Goal: Information Seeking & Learning: Learn about a topic

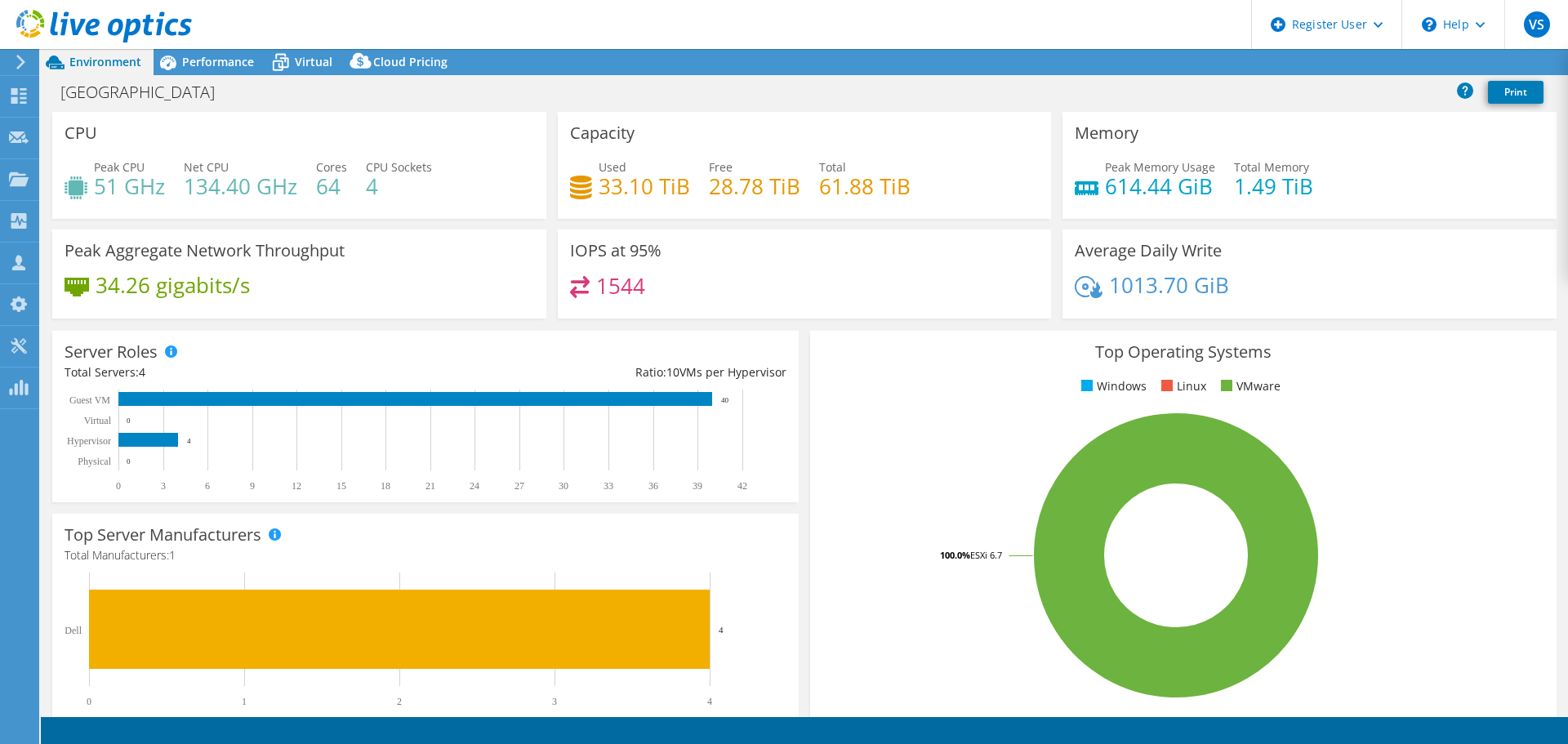
select select "USD"
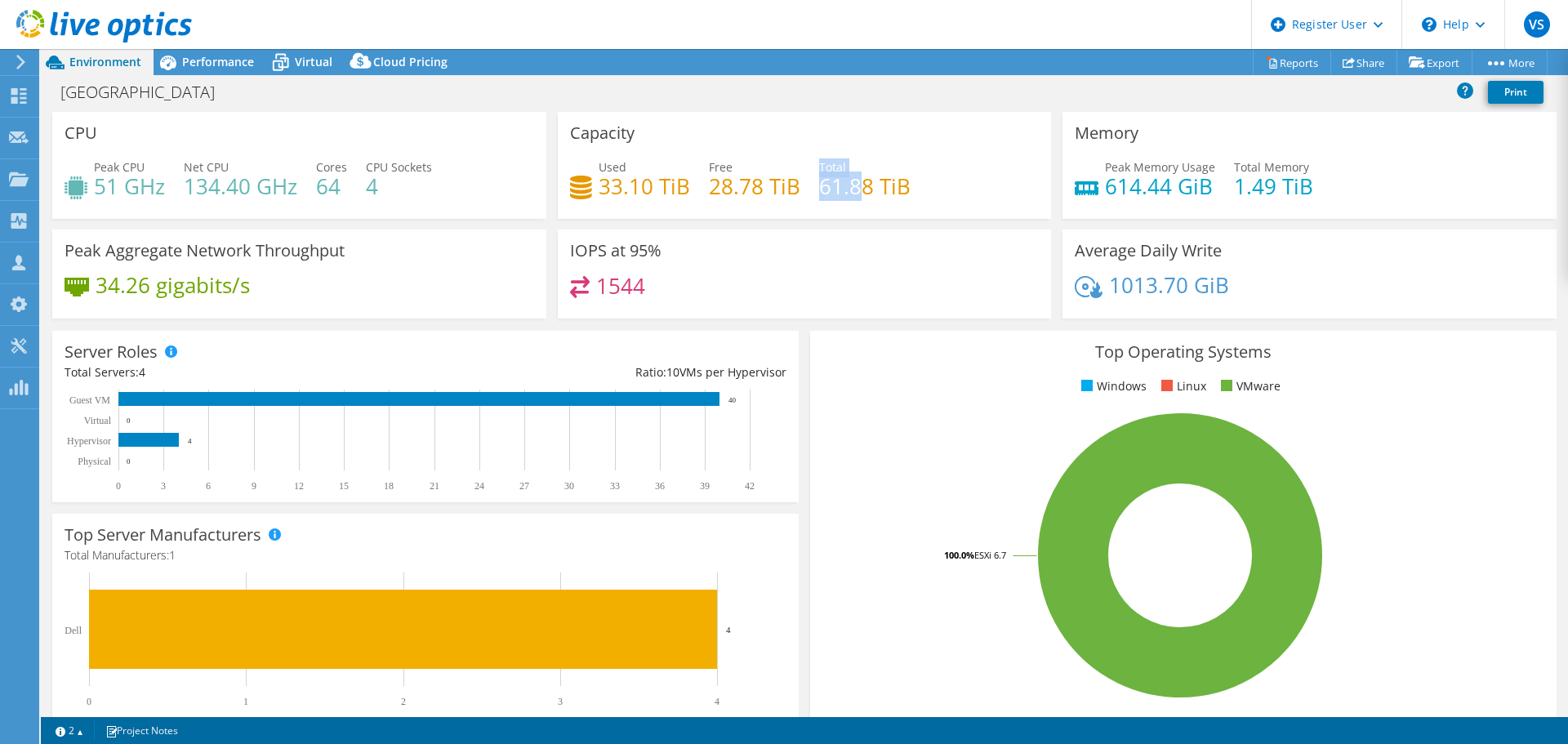
drag, startPoint x: 812, startPoint y: 188, endPoint x: 859, endPoint y: 192, distance: 47.2
click at [859, 192] on div "Used 33.10 TiB Free 28.78 TiB Total 61.88 TiB" at bounding box center [805, 184] width 470 height 53
click at [859, 192] on h4 "61.88 TiB" at bounding box center [865, 186] width 91 height 18
drag, startPoint x: 862, startPoint y: 192, endPoint x: 815, endPoint y: 189, distance: 47.1
click at [820, 189] on h4 "61.88 TiB" at bounding box center [865, 186] width 91 height 18
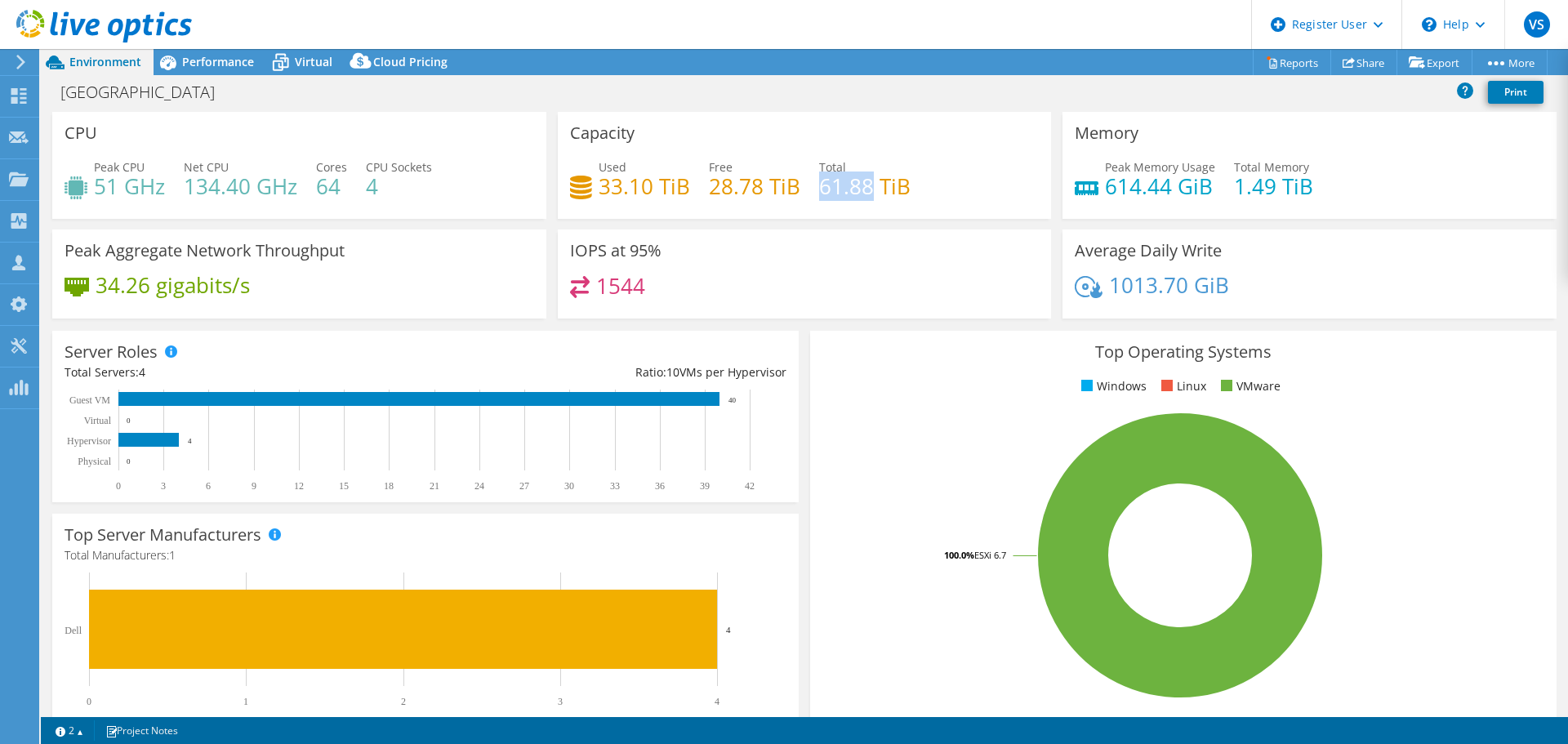
click at [820, 189] on h4 "61.88 TiB" at bounding box center [865, 186] width 91 height 18
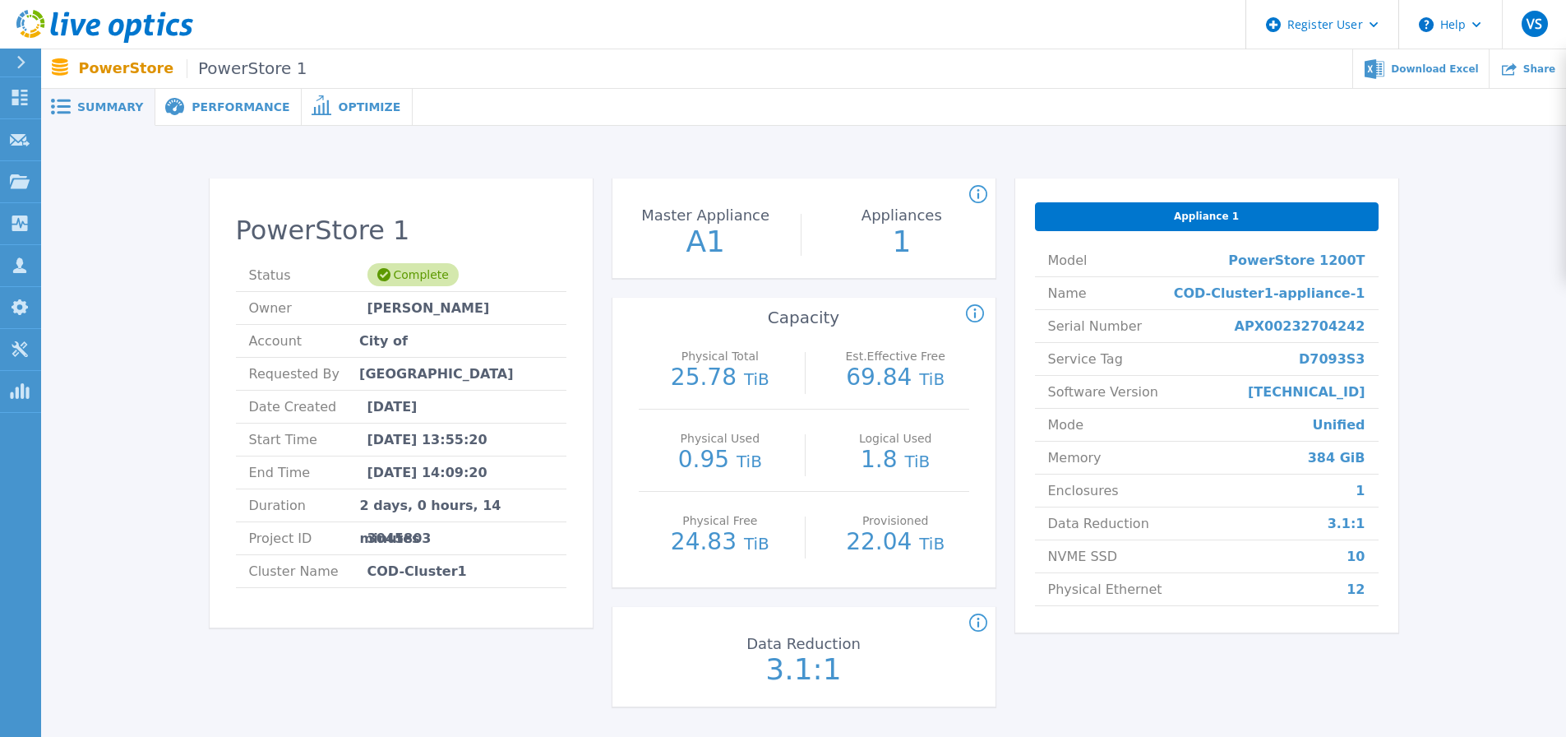
click at [855, 150] on div "PowerStore 1 Status Complete Owner [PERSON_NAME] Account City of [GEOGRAPHIC_DA…" at bounding box center [803, 452] width 1525 height 653
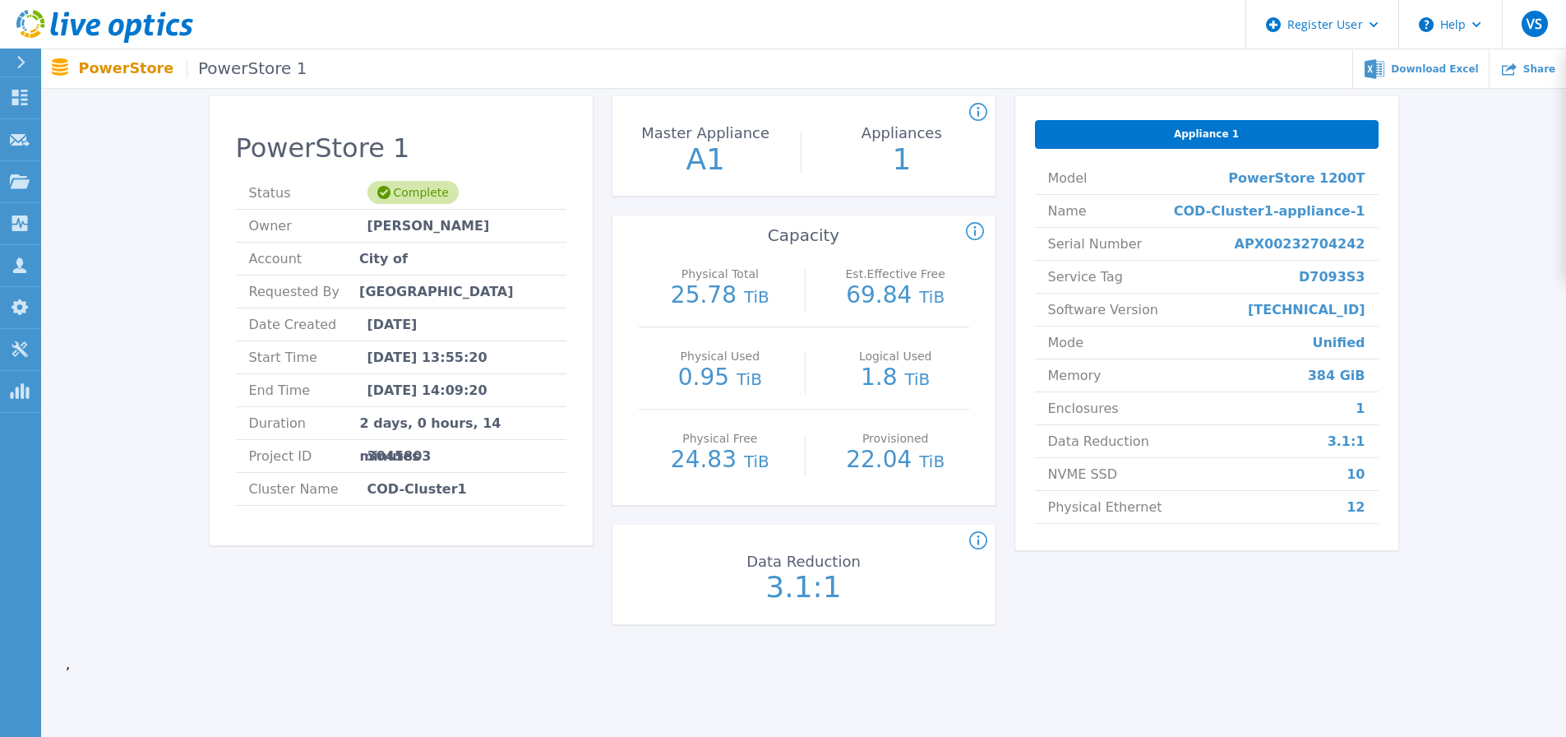
click at [870, 131] on p "Appliances" at bounding box center [902, 133] width 176 height 15
click at [984, 536] on icon at bounding box center [978, 541] width 18 height 20
click at [939, 543] on div "Data Reduction for the PowerStore cluster." at bounding box center [797, 541] width 383 height 20
click at [981, 231] on icon at bounding box center [975, 232] width 18 height 20
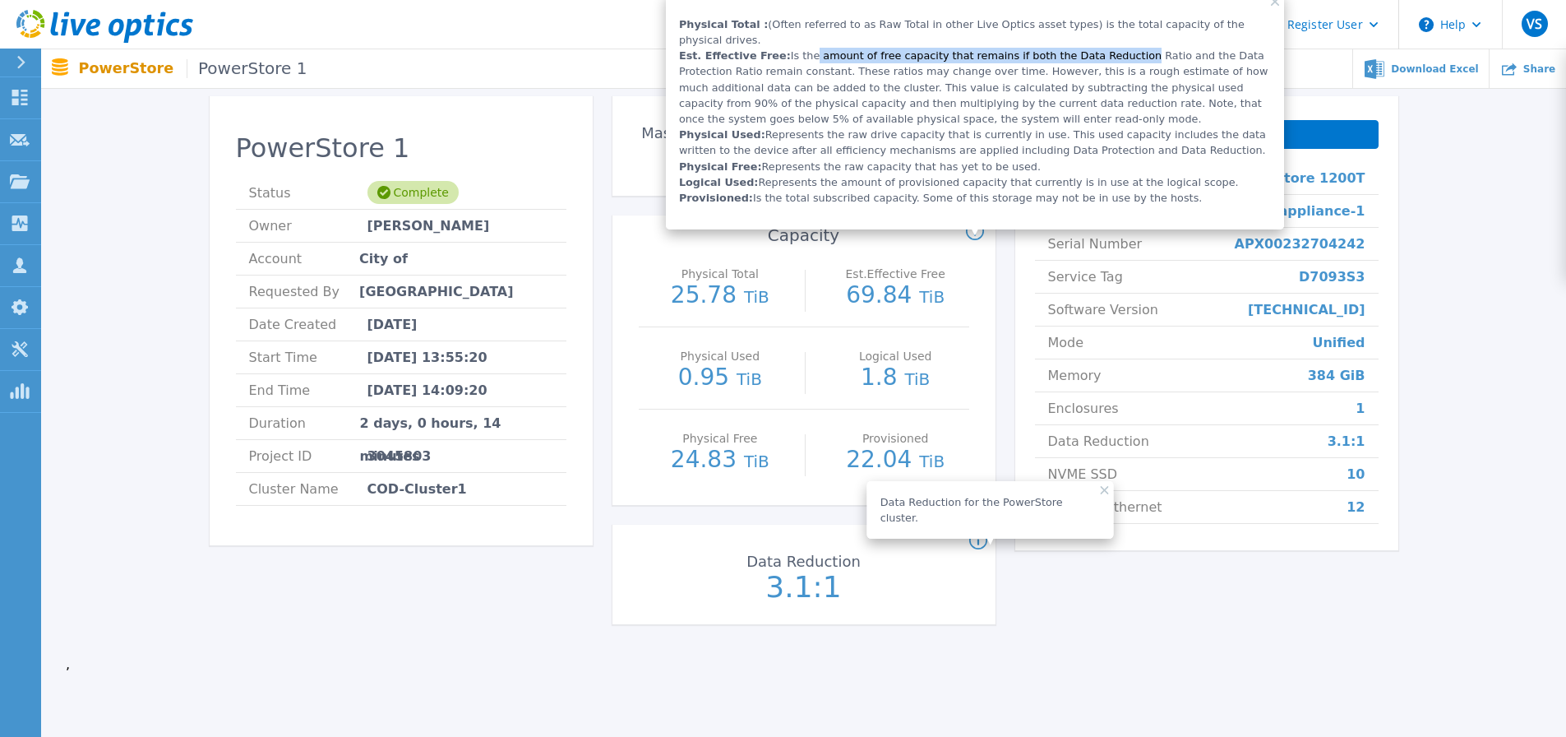
drag, startPoint x: 817, startPoint y: 39, endPoint x: 1091, endPoint y: 44, distance: 273.8
click at [0, 0] on p "Is the amount of free capacity that remains if both the Data Reduction Ratio an…" at bounding box center [0, 0] width 0 height 0
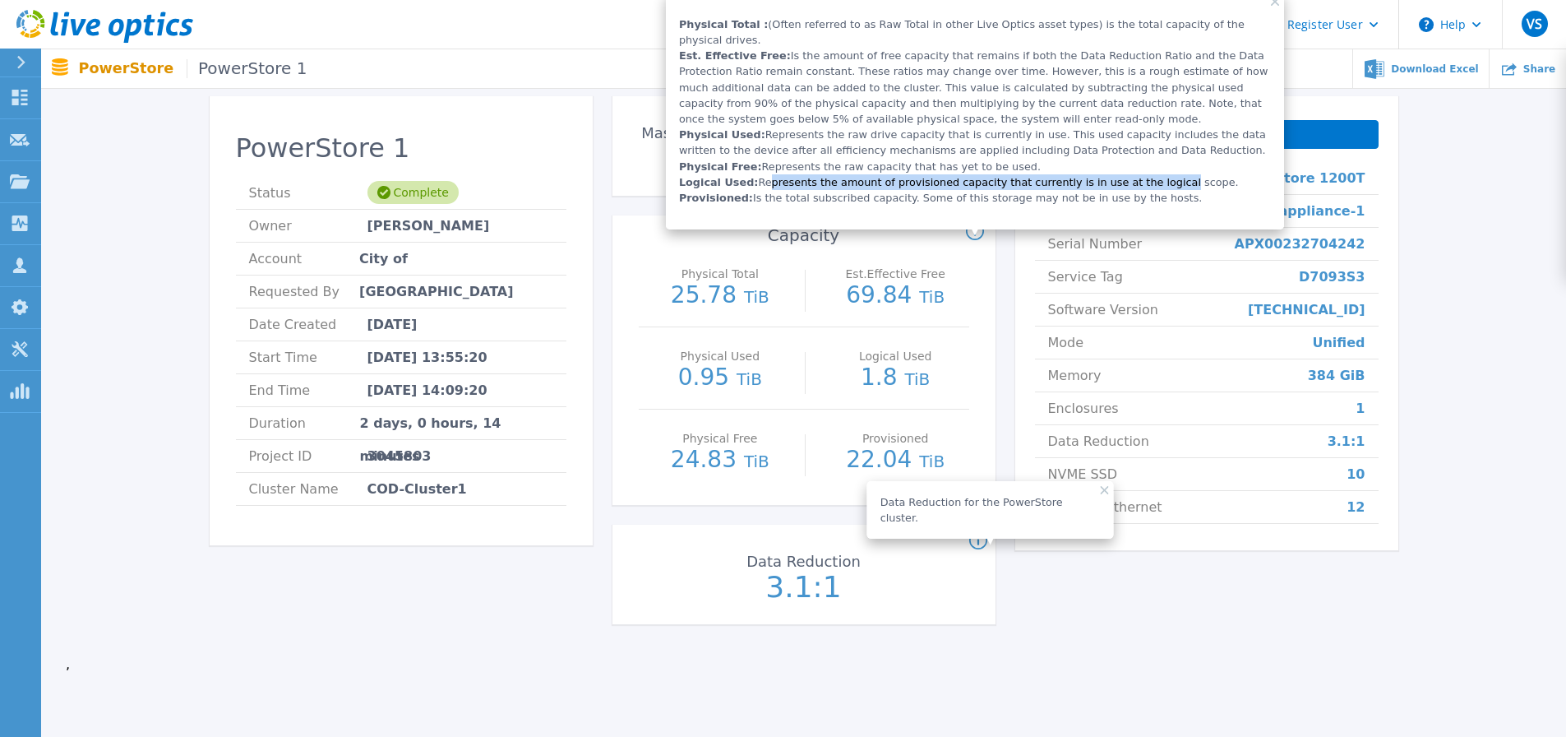
drag, startPoint x: 755, startPoint y: 171, endPoint x: 1128, endPoint y: 169, distance: 372.4
click at [0, 0] on p "Represents the amount of provisioned capacity that currently is in use at the l…" at bounding box center [0, 0] width 0 height 0
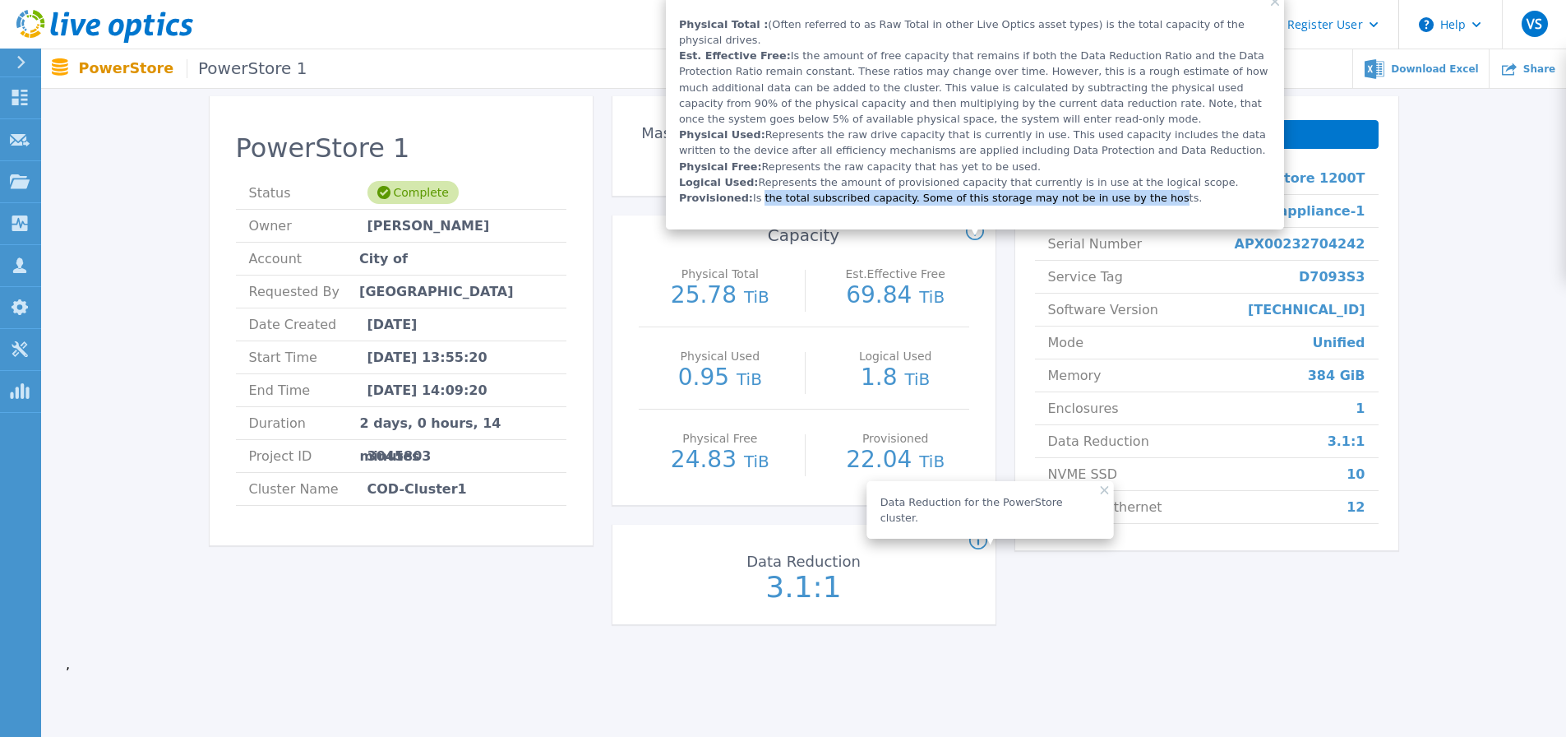
drag, startPoint x: 750, startPoint y: 179, endPoint x: 1120, endPoint y: 184, distance: 370.8
click at [0, 0] on p "Is the total subscribed capacity. Some of this storage may not be in use by the…" at bounding box center [0, 0] width 0 height 0
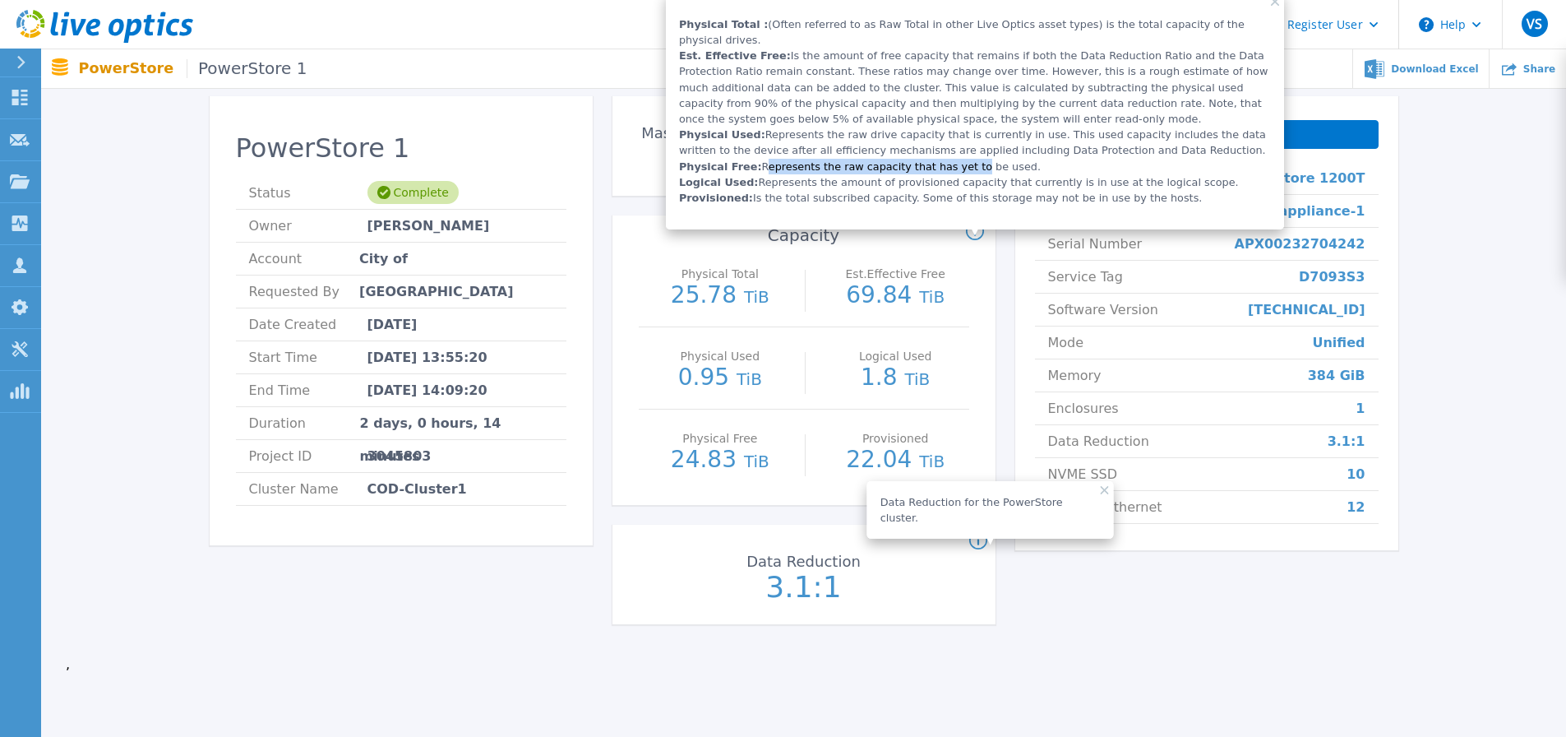
drag, startPoint x: 751, startPoint y: 150, endPoint x: 943, endPoint y: 150, distance: 192.4
click at [0, 0] on p "Represents the raw capacity that has yet to be used." at bounding box center [0, 0] width 0 height 0
click at [999, 291] on div "PowerStore 1 Status Complete Owner [PERSON_NAME] Account City of [GEOGRAPHIC_DA…" at bounding box center [804, 369] width 1189 height 547
click at [976, 235] on icon at bounding box center [975, 232] width 18 height 20
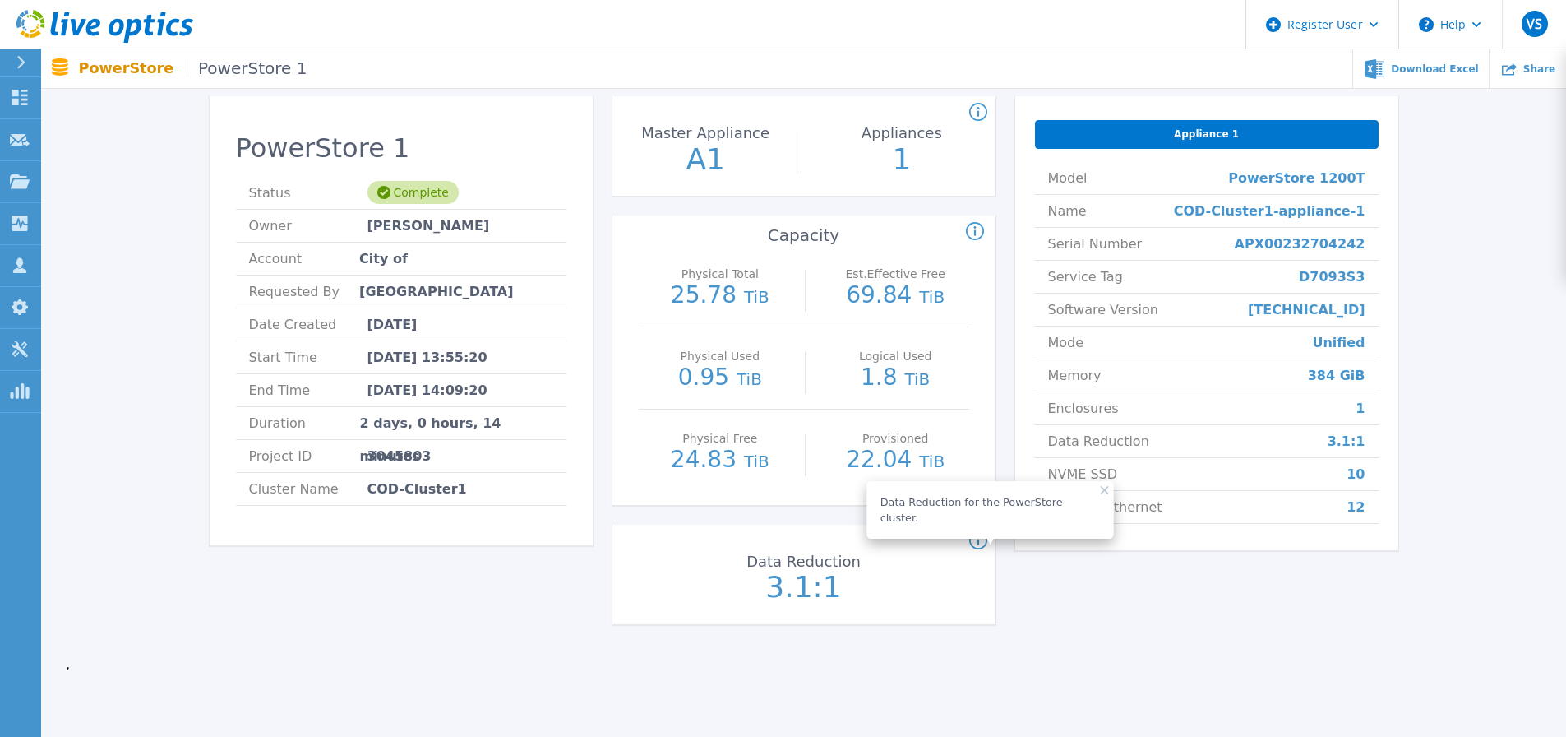
click at [979, 539] on icon at bounding box center [978, 540] width 2 height 10
click at [991, 337] on div "Physical Total 25.78 TiB Est.Effective Free 69.84 TiB Physical Used 0.95 TiB Lo…" at bounding box center [803, 375] width 383 height 260
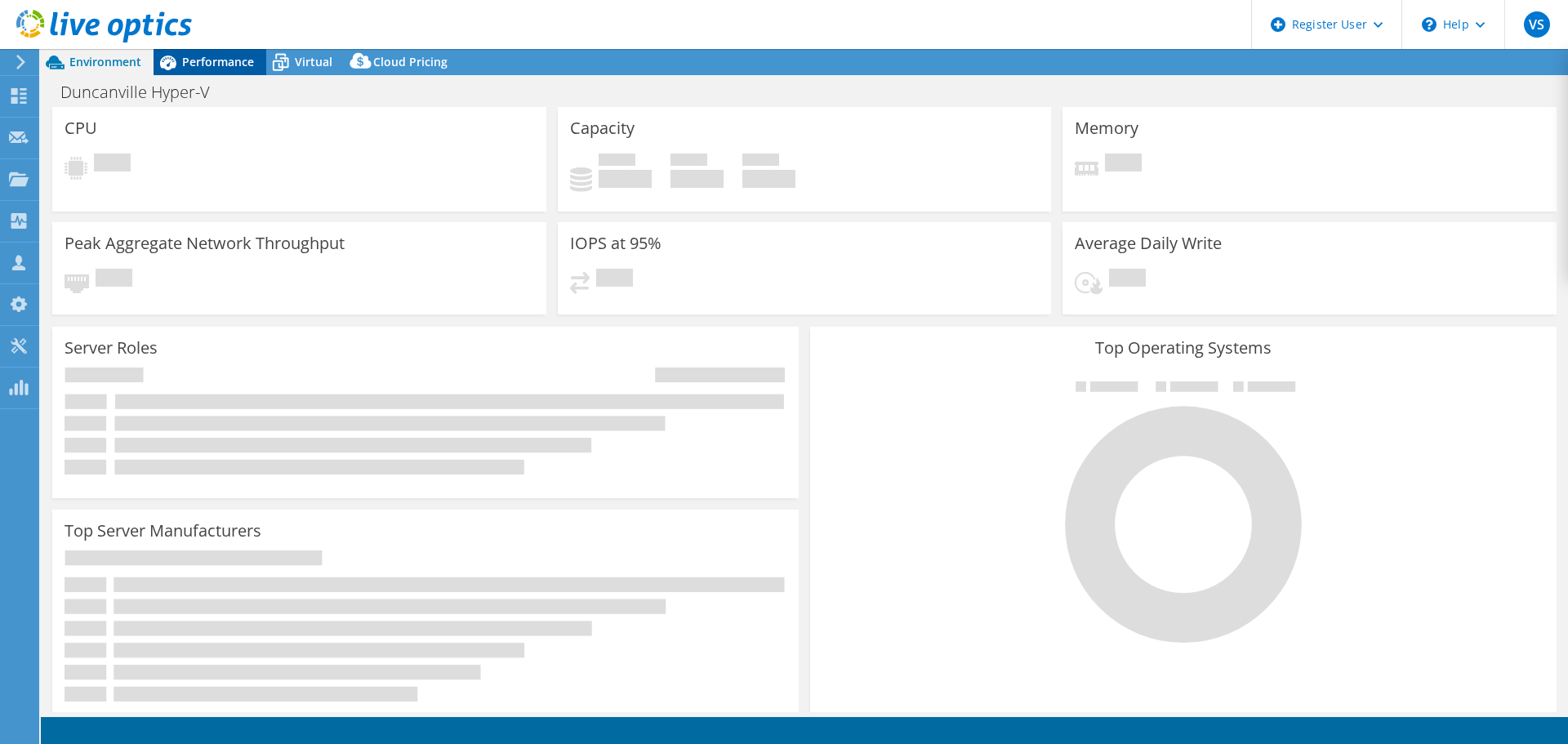
select select "USD"
click at [305, 25] on header "VS Dell User Vishal Singh Vishal.Singh15@dell.com Dell My Profile Log Out \n He…" at bounding box center [784, 24] width 1568 height 49
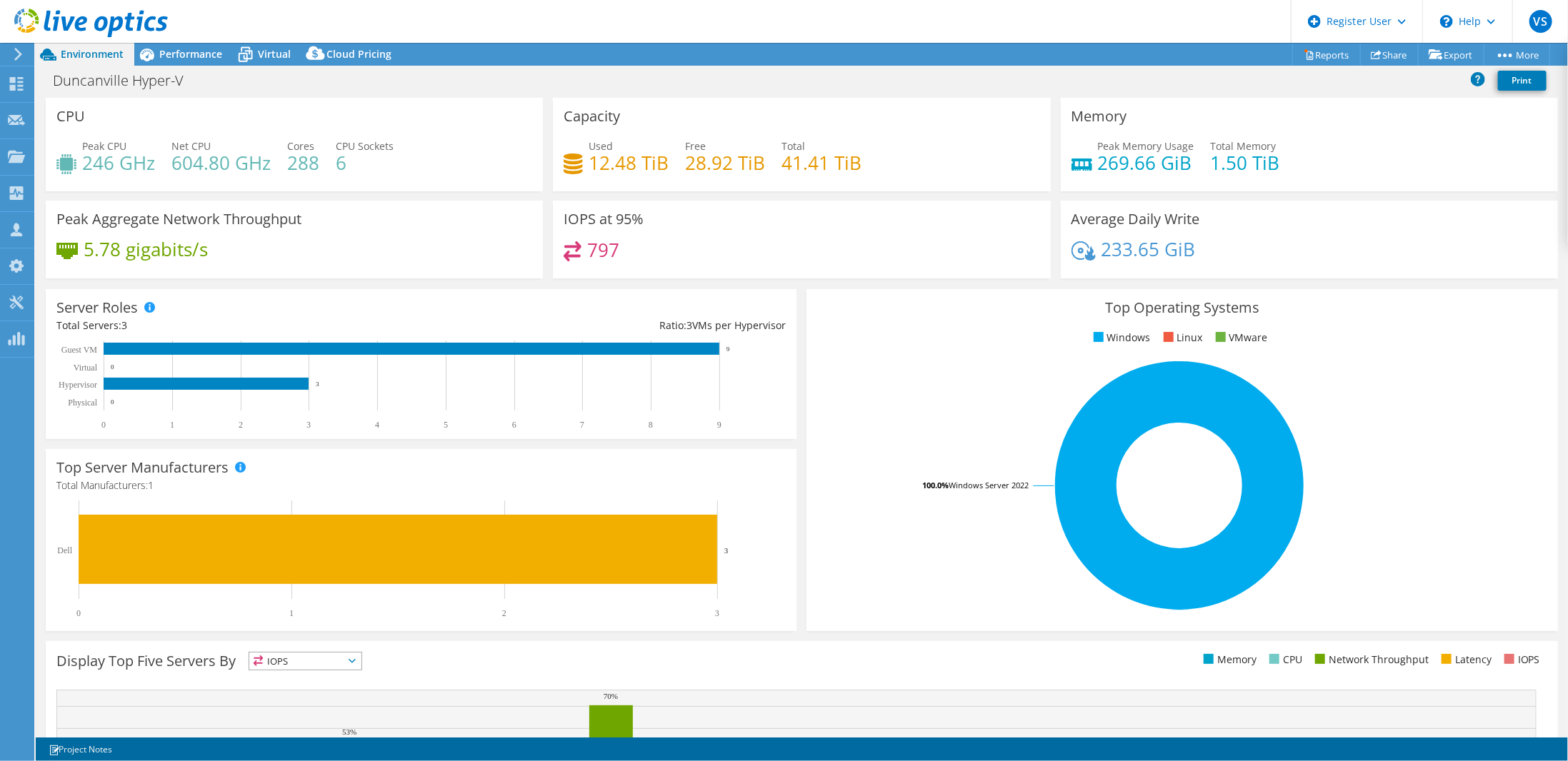
drag, startPoint x: 183, startPoint y: 166, endPoint x: 270, endPoint y: 165, distance: 87.0
click at [270, 165] on div "Peak CPU 246 GHz Net CPU 604.80 GHz Cores 288 CPU Sockets 6" at bounding box center [294, 161] width 475 height 46
